Goal: Transaction & Acquisition: Purchase product/service

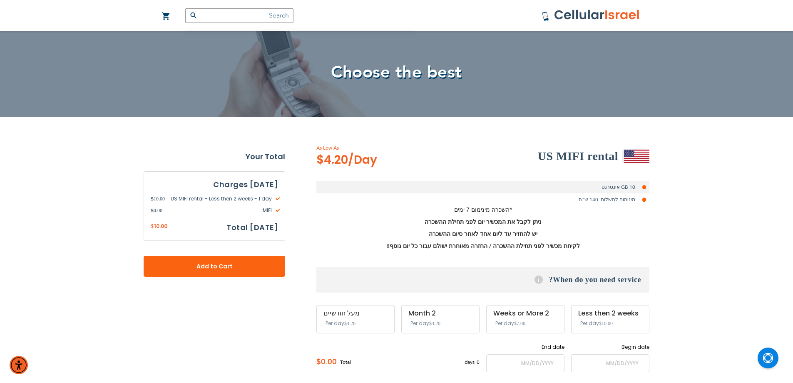
scroll to position [47, 0]
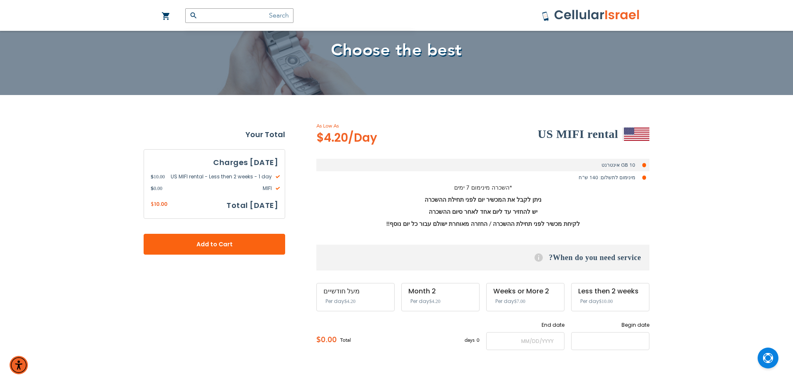
click at [617, 340] on input "name" at bounding box center [610, 341] width 78 height 18
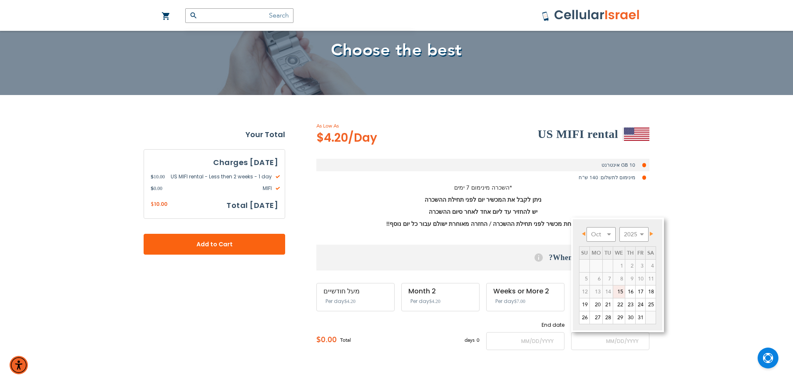
click at [632, 293] on link "16" at bounding box center [630, 291] width 10 height 12
type input "[DATE]"
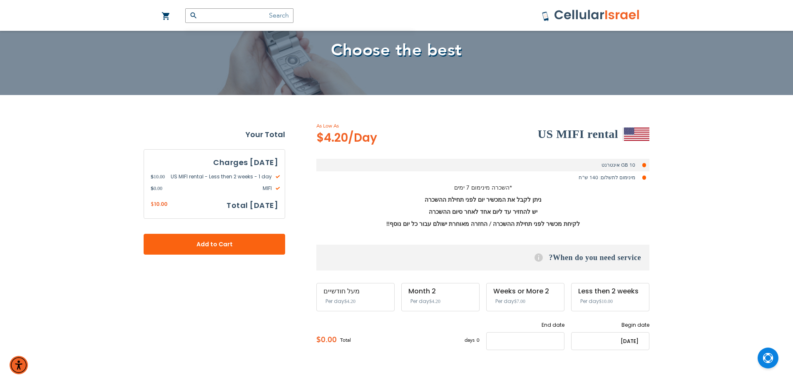
click at [547, 341] on input "name" at bounding box center [525, 341] width 78 height 18
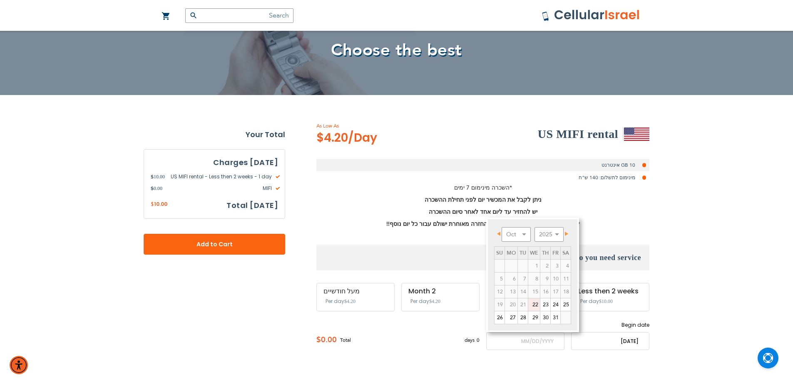
click at [534, 305] on link "22" at bounding box center [534, 304] width 12 height 12
type input "[DATE]"
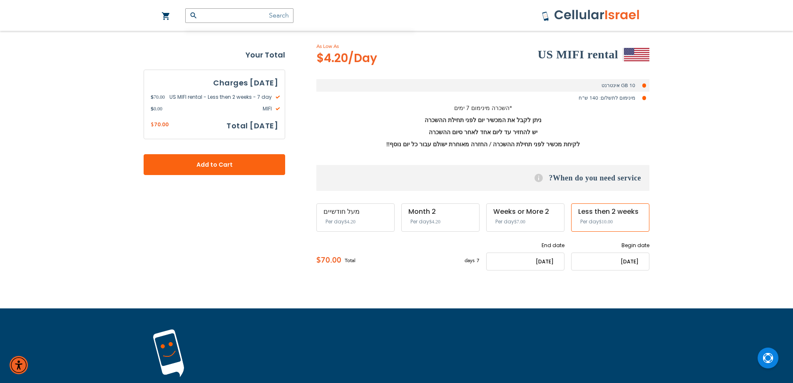
scroll to position [128, 0]
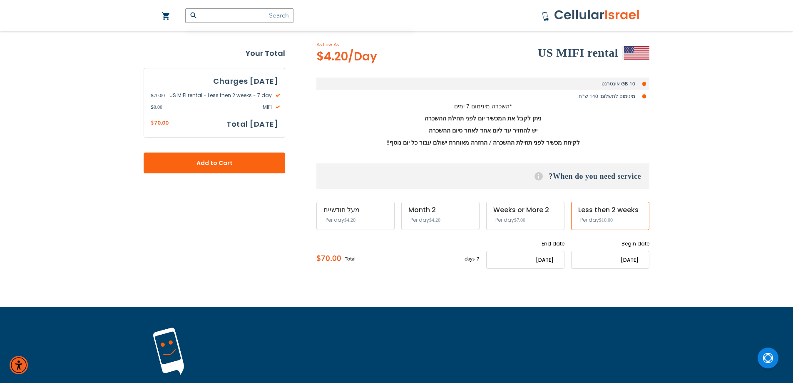
click at [613, 259] on input "name" at bounding box center [610, 260] width 78 height 18
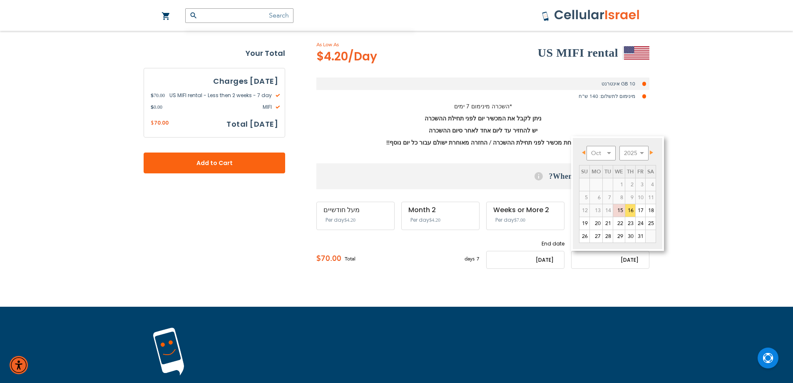
click at [641, 209] on link "17" at bounding box center [641, 210] width 10 height 12
type input "[DATE]"
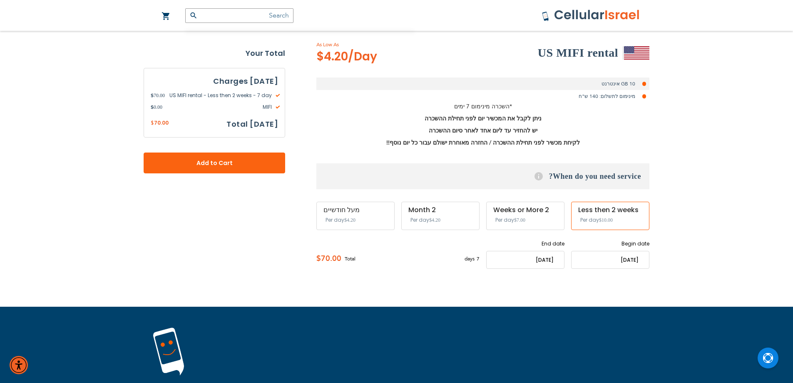
click at [529, 267] on input "name" at bounding box center [525, 260] width 78 height 18
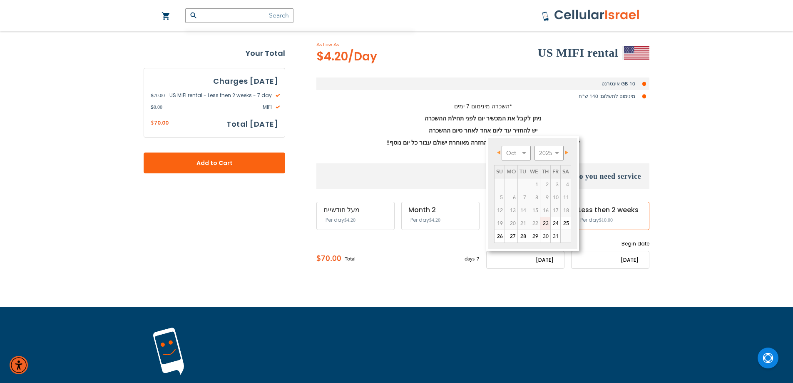
click at [554, 221] on link "24" at bounding box center [556, 223] width 10 height 12
type input "[DATE]"
